Goal: Navigation & Orientation: Find specific page/section

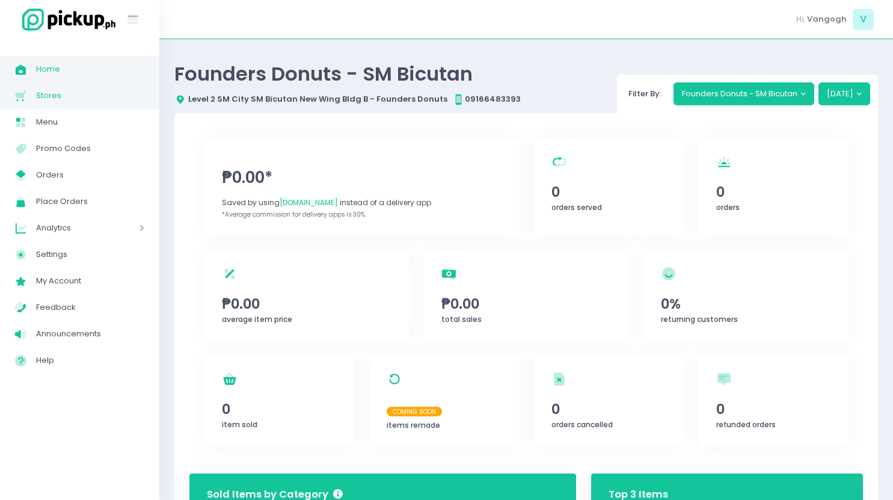
click at [69, 99] on span "Stores" at bounding box center [90, 96] width 108 height 16
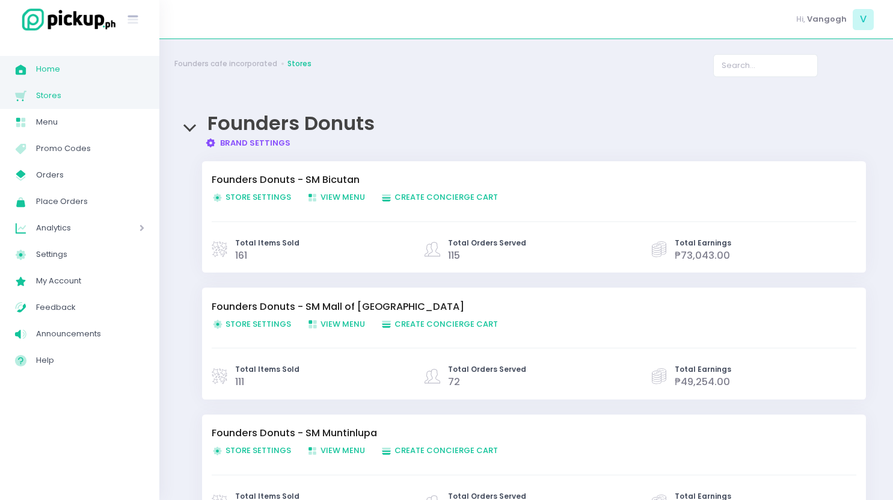
click at [54, 75] on span "Home" at bounding box center [90, 69] width 108 height 16
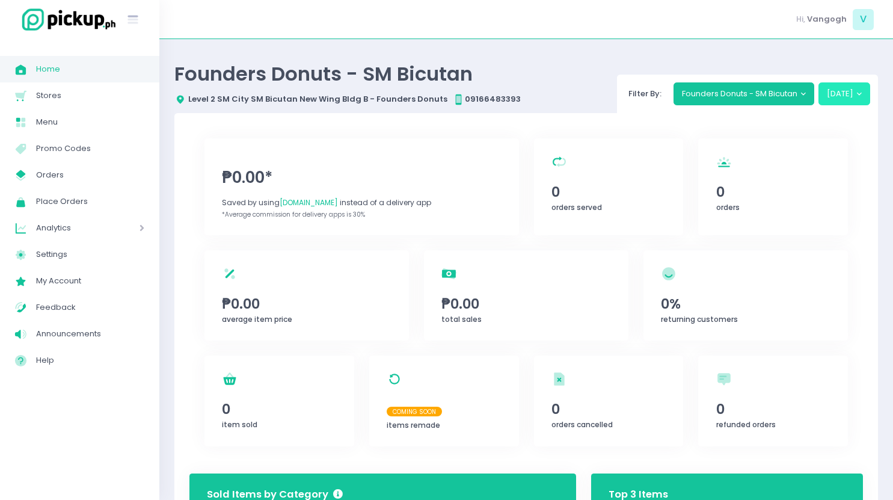
click at [864, 94] on button "[DATE]" at bounding box center [845, 93] width 52 height 23
click at [851, 93] on button "[DATE]" at bounding box center [845, 93] width 52 height 23
click at [763, 99] on button "Founders Donuts - SM Bicutan" at bounding box center [744, 93] width 141 height 23
click at [844, 96] on button "[DATE]" at bounding box center [845, 93] width 52 height 23
click at [849, 94] on button "[DATE]" at bounding box center [845, 93] width 52 height 23
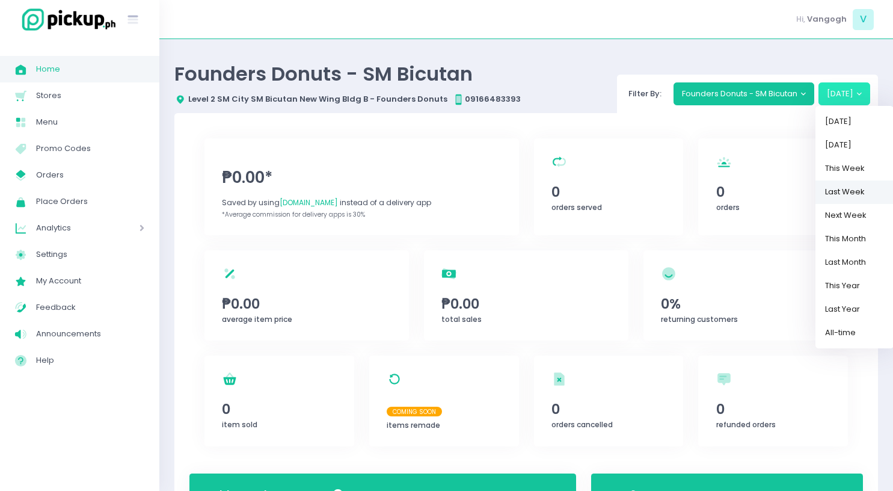
click at [854, 197] on link "Last Week" at bounding box center [855, 191] width 78 height 23
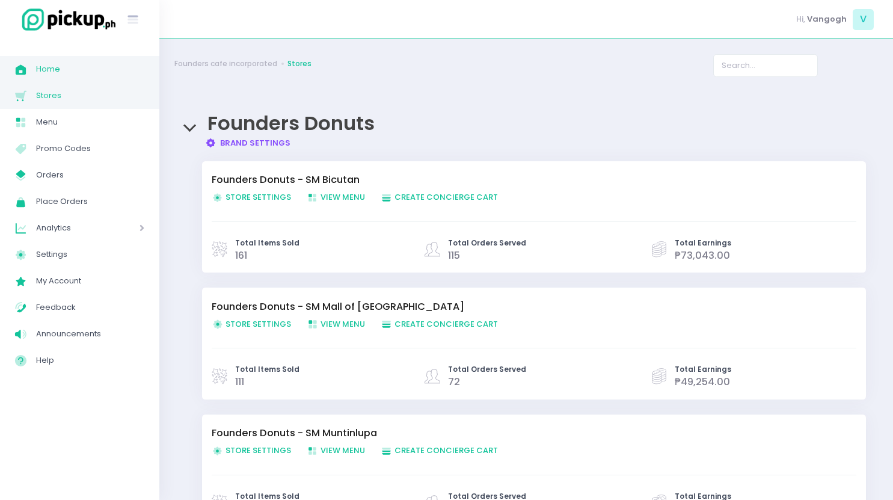
click at [47, 74] on span "Home" at bounding box center [90, 69] width 108 height 16
